Goal: Task Accomplishment & Management: Use online tool/utility

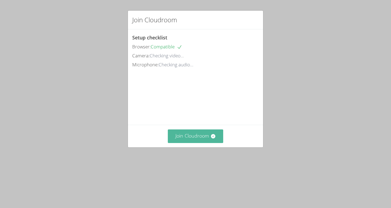
click at [205, 143] on button "Join Cloudroom" at bounding box center [196, 135] width 56 height 13
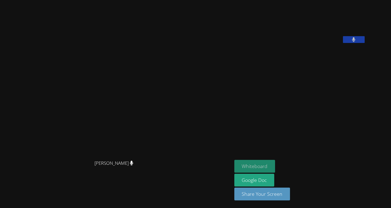
click at [270, 165] on button "Whiteboard" at bounding box center [255, 166] width 41 height 13
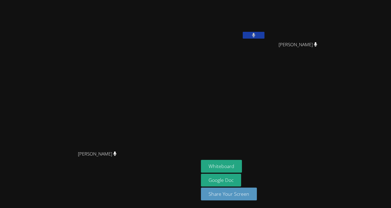
click at [140, 71] on video at bounding box center [100, 93] width 82 height 110
click at [242, 164] on button "Whiteboard" at bounding box center [221, 166] width 41 height 13
click at [329, 122] on aside "Jean Dawensky Tuny Marie Louime Marie Louime Whiteboard Google Doc Share Your S…" at bounding box center [267, 104] width 136 height 208
click at [334, 131] on aside "Jean Dawensky Tuny Marie Louime Marie Louime Whiteboard Google Doc Share Your S…" at bounding box center [267, 104] width 136 height 208
click at [333, 130] on aside "Jean Dawensky Tuny Marie Louime Marie Louime Whiteboard Google Doc Share Your S…" at bounding box center [267, 104] width 136 height 208
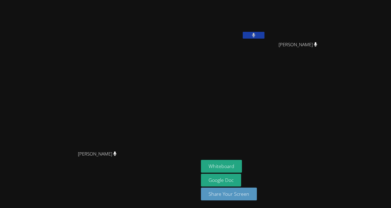
click at [333, 127] on aside "Jean Dawensky Tuny Marie Louime Marie Louime Whiteboard Google Doc Share Your S…" at bounding box center [267, 104] width 136 height 208
click at [332, 123] on aside "Jean Dawensky Tuny Marie Louime Marie Louime Whiteboard Google Doc Share Your S…" at bounding box center [267, 104] width 136 height 208
click at [332, 121] on aside "Jean Dawensky Tuny Marie Louime Marie Louime Whiteboard Google Doc Share Your S…" at bounding box center [267, 104] width 136 height 208
